Goal: Task Accomplishment & Management: Complete application form

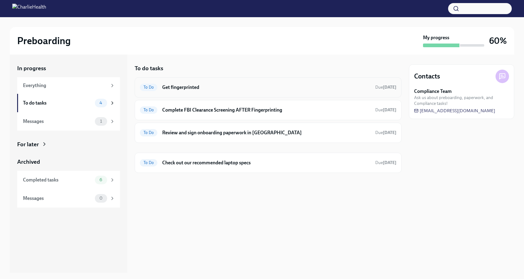
click at [155, 89] on span "To Do" at bounding box center [148, 87] width 17 height 5
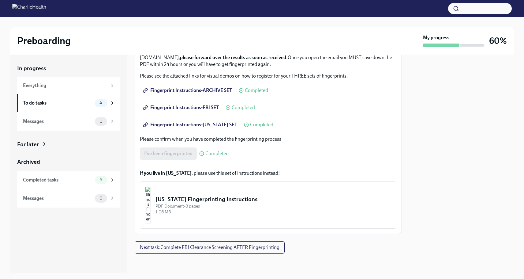
scroll to position [79, 0]
click at [233, 248] on span "Next task : Complete FBI Clearance Screening AFTER Fingerprinting" at bounding box center [210, 247] width 140 height 6
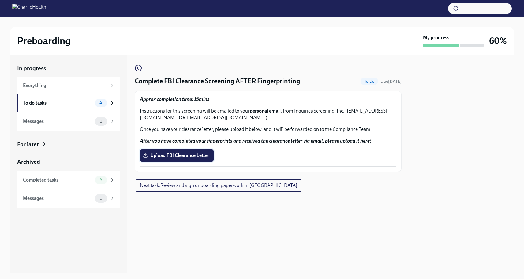
click at [185, 157] on span "Upload FBI Clearance Letter" at bounding box center [176, 155] width 65 height 6
click at [0, 0] on input "Upload FBI Clearance Letter" at bounding box center [0, 0] width 0 height 0
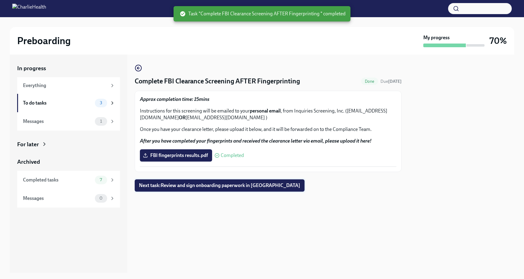
click at [177, 185] on span "Next task : Review and sign onboarding paperwork in UKG" at bounding box center [219, 185] width 161 height 6
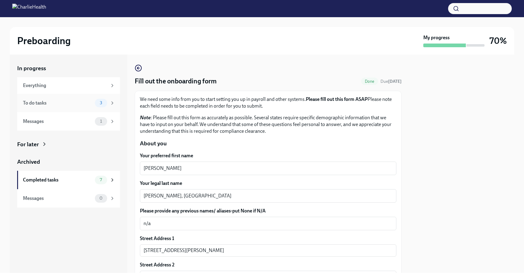
click at [31, 103] on div "To do tasks" at bounding box center [58, 103] width 70 height 7
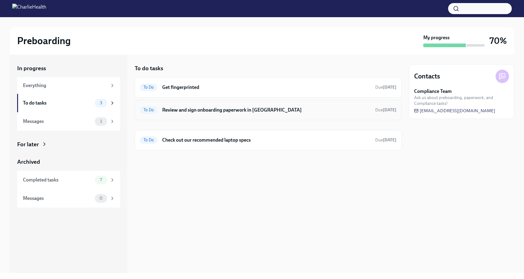
click at [149, 108] on span "To Do" at bounding box center [148, 110] width 17 height 5
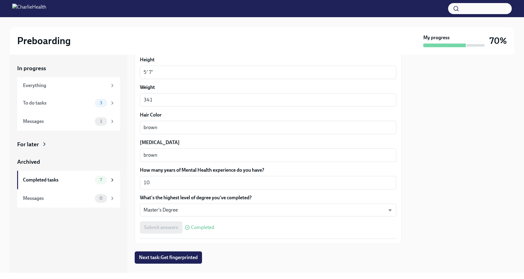
scroll to position [520, 0]
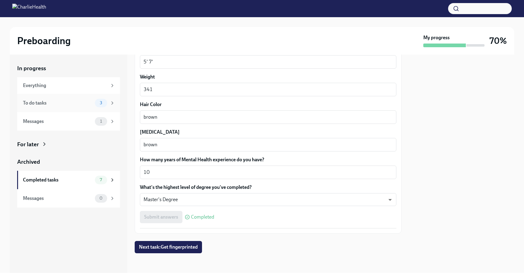
click at [38, 105] on div "To do tasks" at bounding box center [58, 103] width 70 height 7
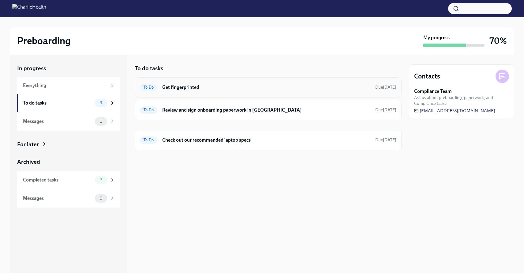
click at [155, 85] on span "To Do" at bounding box center [148, 87] width 17 height 5
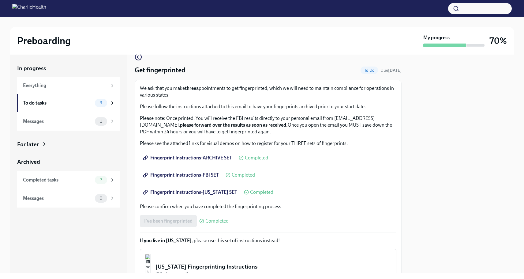
scroll to position [79, 0]
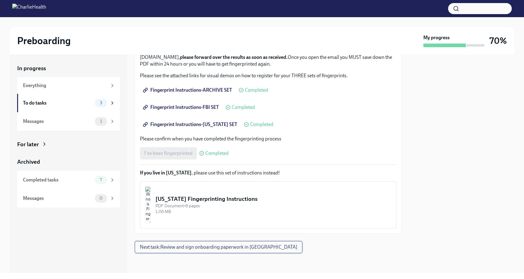
click at [227, 245] on span "Next task : Review and sign onboarding paperwork in UKG" at bounding box center [218, 247] width 157 height 6
